Goal: Check status: Check status

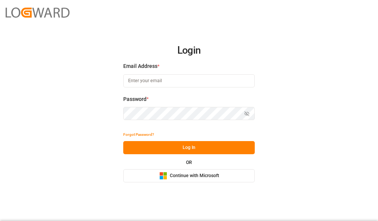
click at [153, 173] on button "Microsoft Logo Continue with Microsoft" at bounding box center [188, 175] width 131 height 13
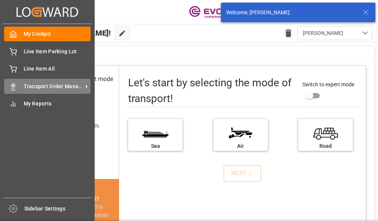
click at [73, 86] on span "Transport Order Management" at bounding box center [53, 87] width 59 height 8
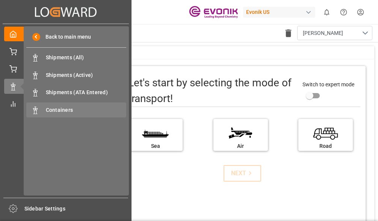
click at [65, 109] on span "Containers" at bounding box center [86, 110] width 81 height 8
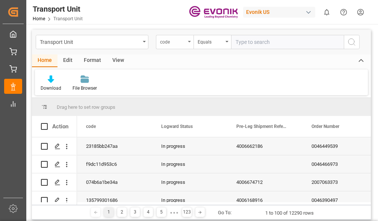
click at [176, 46] on div "code" at bounding box center [175, 42] width 38 height 14
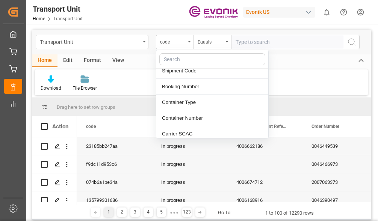
scroll to position [113, 0]
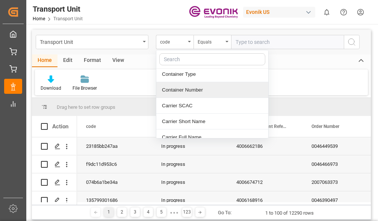
click at [183, 92] on div "Container Number" at bounding box center [212, 90] width 112 height 16
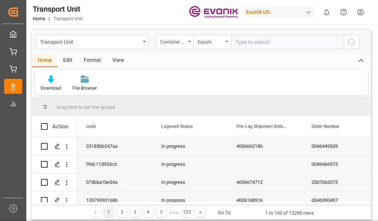
click at [253, 45] on input "text" at bounding box center [287, 42] width 113 height 14
click at [261, 37] on input "text" at bounding box center [287, 42] width 113 height 14
type input "ZIMU3049153"
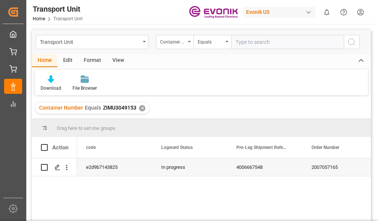
click at [322, 41] on input "text" at bounding box center [287, 42] width 113 height 14
